Goal: Information Seeking & Learning: Learn about a topic

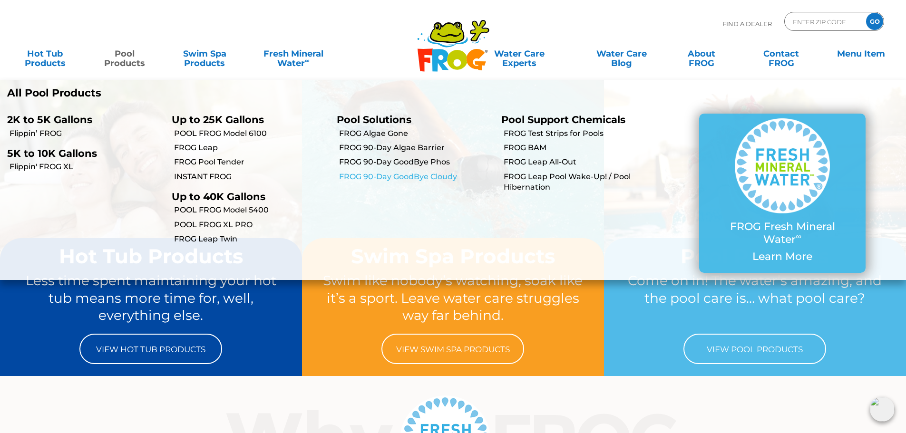
click at [421, 174] on link "FROG 90-Day GoodBye Cloudy" at bounding box center [416, 177] width 155 height 10
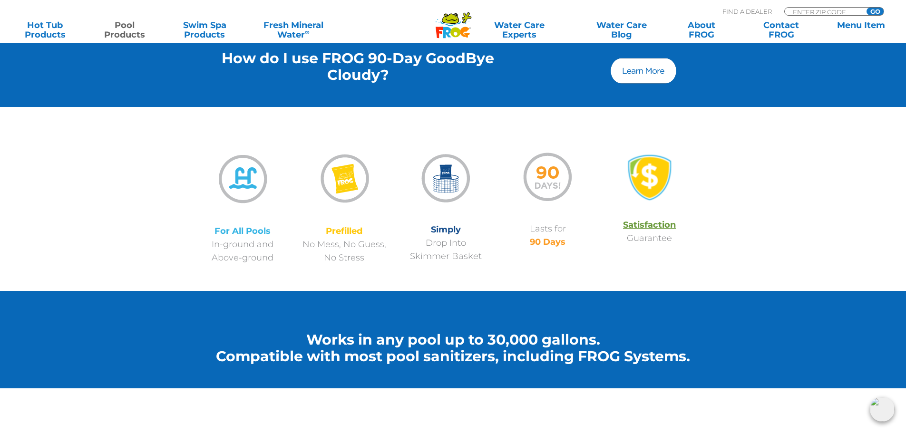
scroll to position [666, 0]
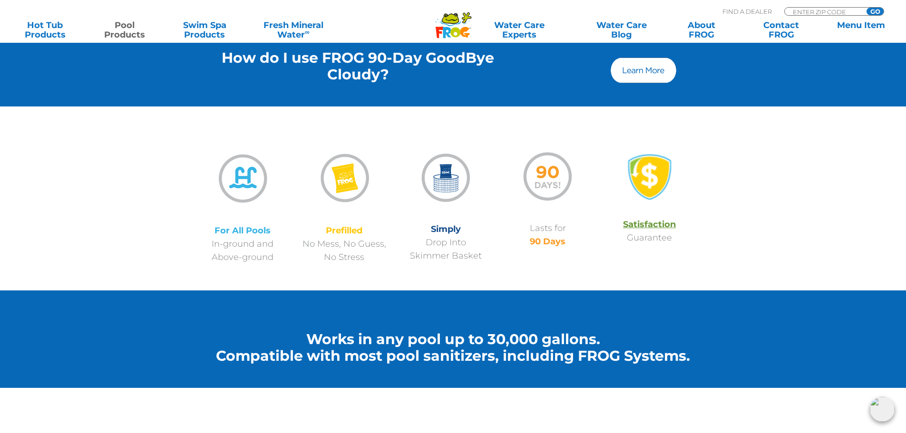
click at [648, 70] on img at bounding box center [643, 70] width 69 height 29
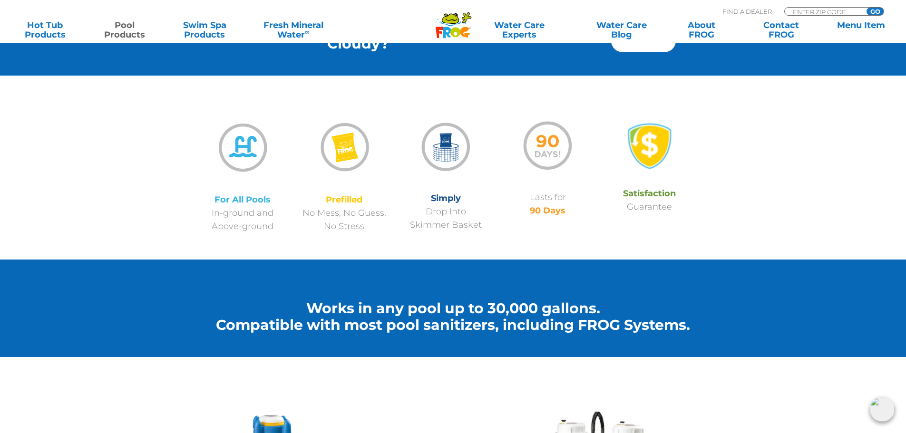
scroll to position [714, 0]
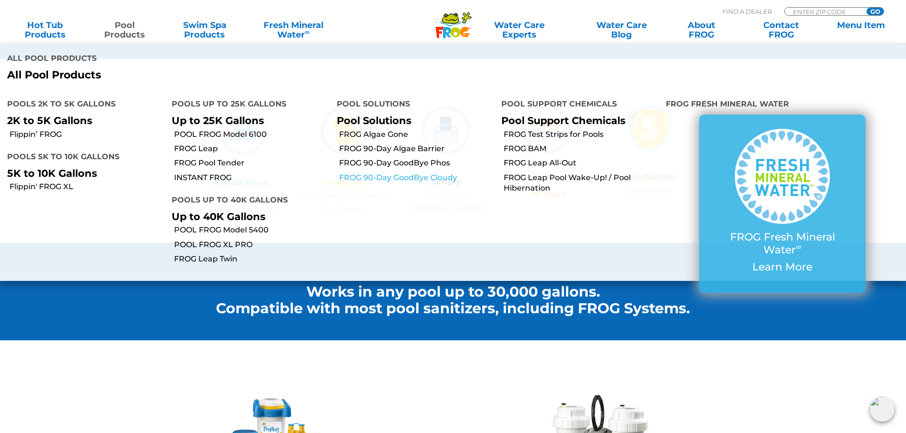
click at [390, 177] on link "FROG 90-Day GoodBye Cloudy" at bounding box center [416, 178] width 155 height 10
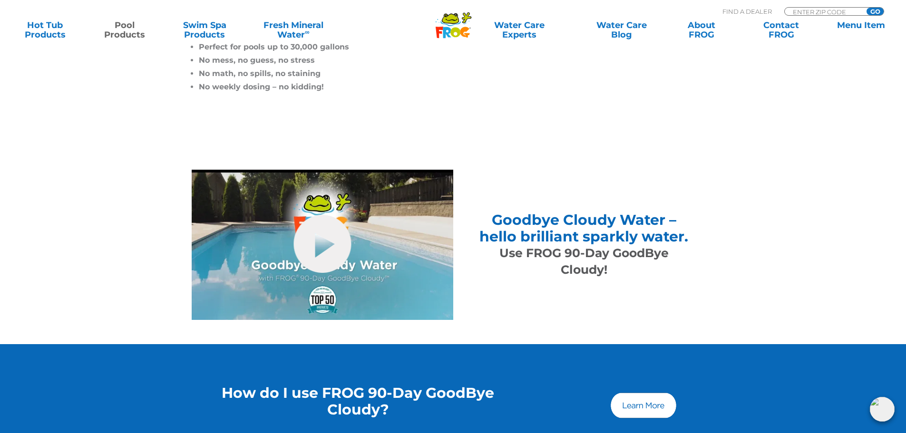
scroll to position [381, 0]
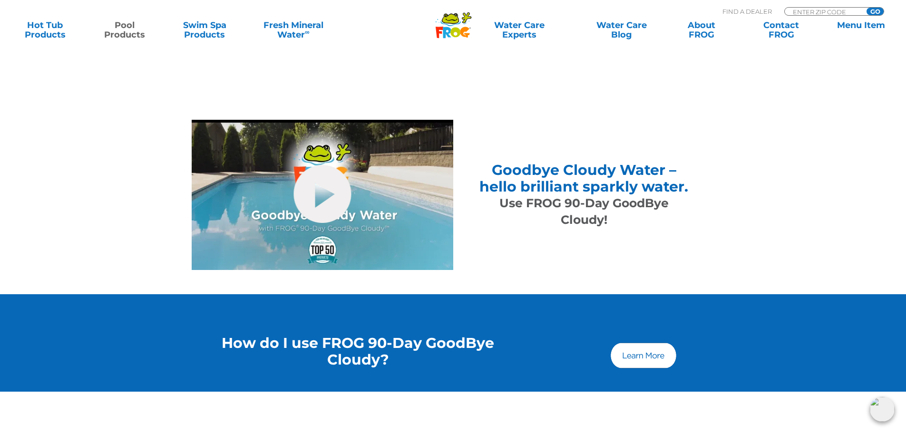
click at [662, 354] on img at bounding box center [643, 356] width 69 height 29
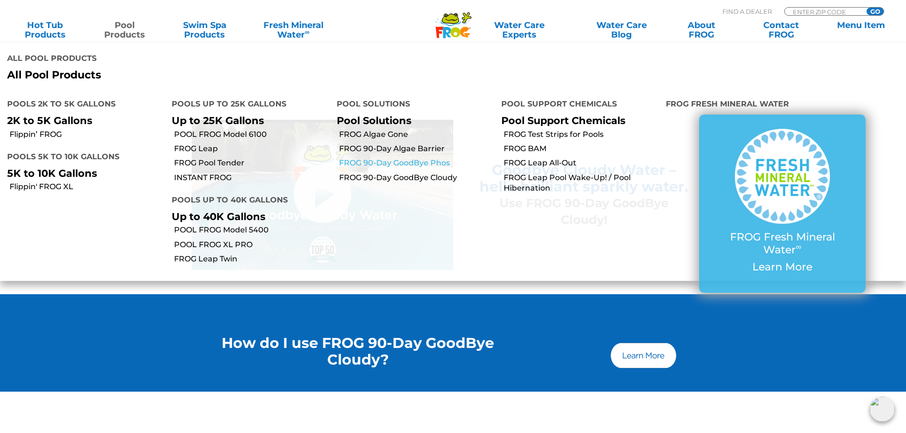
click at [389, 164] on link "FROG 90-Day GoodBye Phos" at bounding box center [416, 163] width 155 height 10
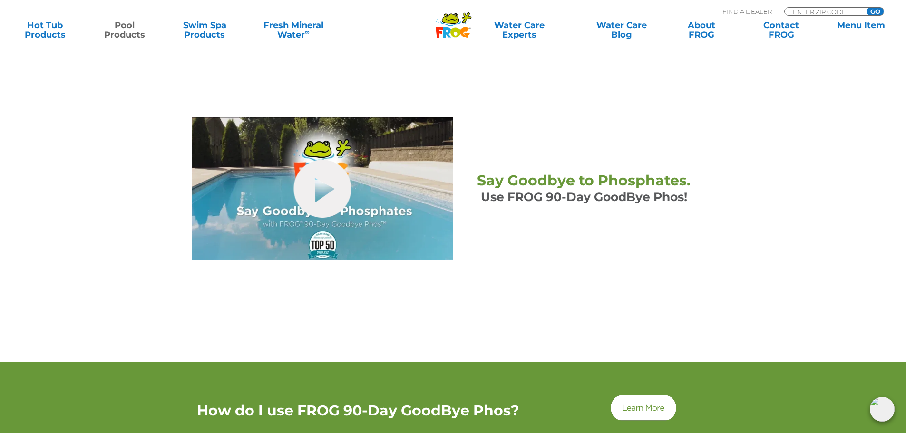
scroll to position [381, 0]
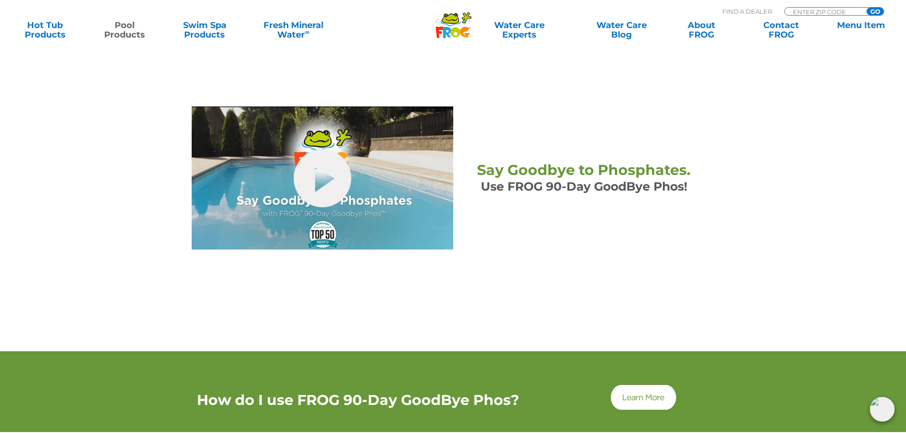
click at [648, 393] on img at bounding box center [643, 397] width 69 height 29
